Goal: Information Seeking & Learning: Learn about a topic

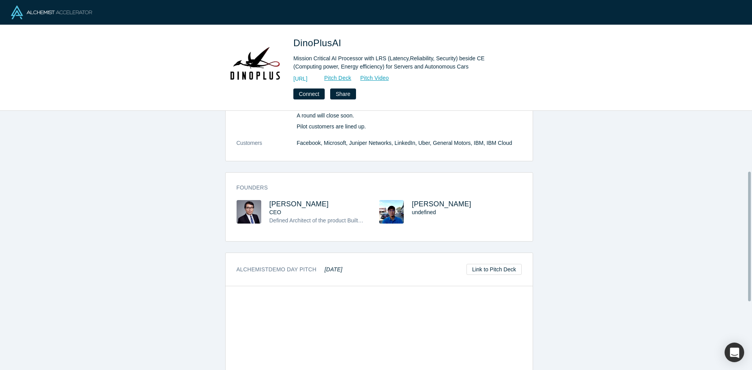
scroll to position [256, 0]
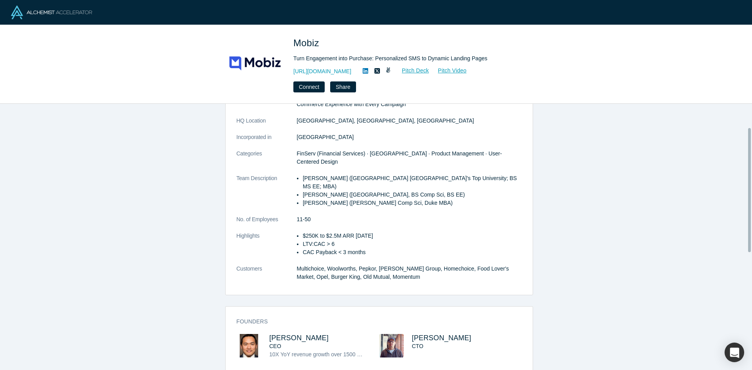
scroll to position [157, 0]
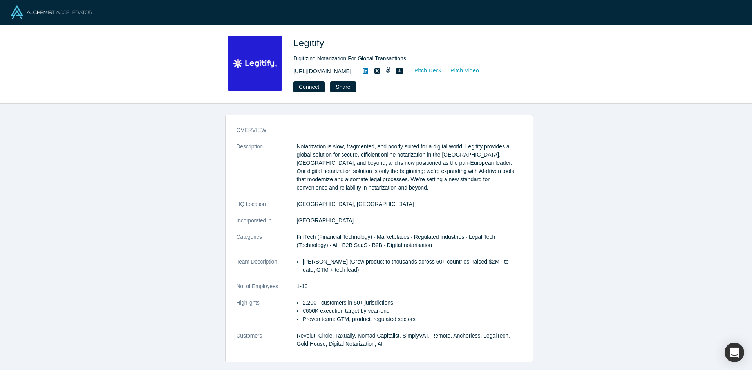
click at [303, 72] on link "https://www.legitify.eu/" at bounding box center [322, 71] width 58 height 8
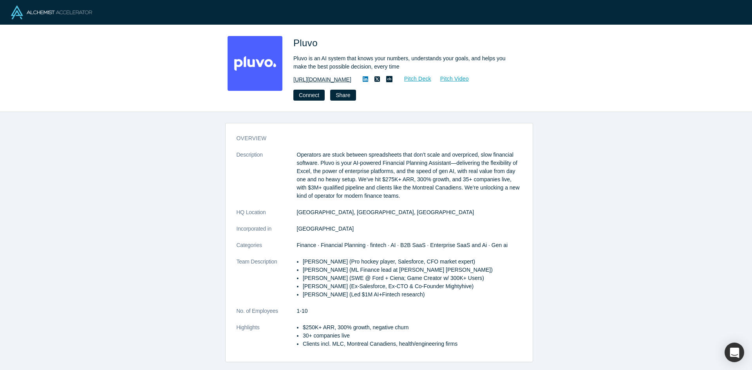
click at [310, 79] on link "https://pluvo.io/" at bounding box center [322, 80] width 58 height 8
